Goal: Find specific page/section: Find specific page/section

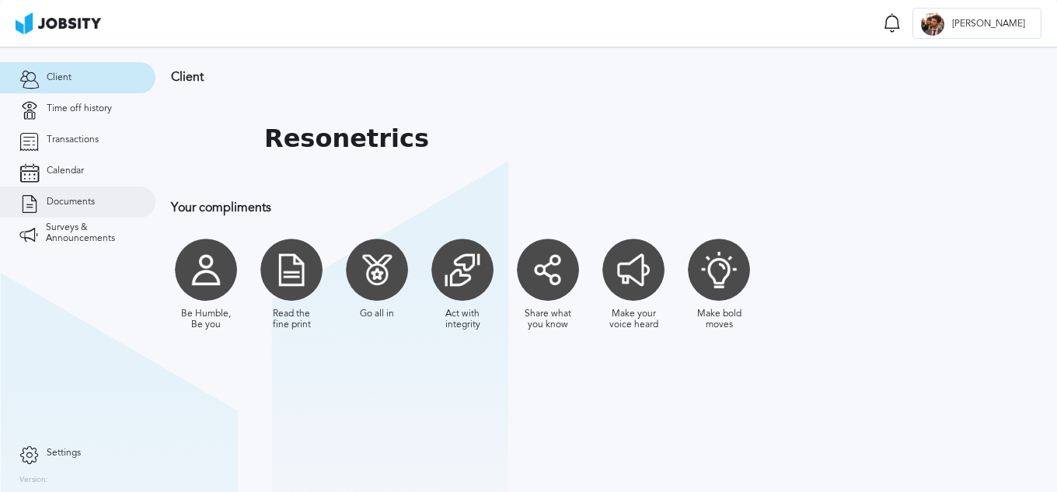
click at [75, 201] on span "Documents" at bounding box center [71, 202] width 48 height 11
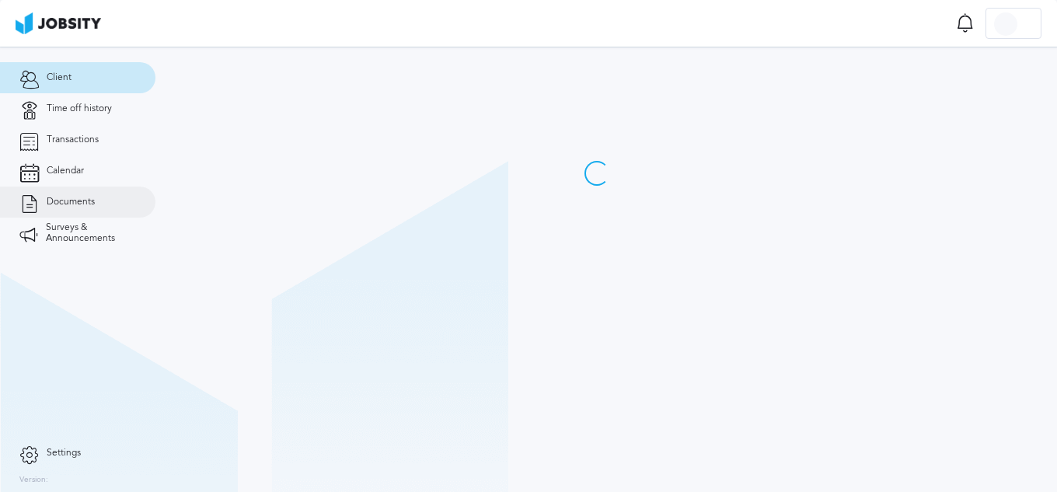
click at [99, 200] on link "Documents" at bounding box center [78, 202] width 156 height 31
click at [70, 208] on link "Documents" at bounding box center [78, 202] width 156 height 31
